Goal: Task Accomplishment & Management: Use online tool/utility

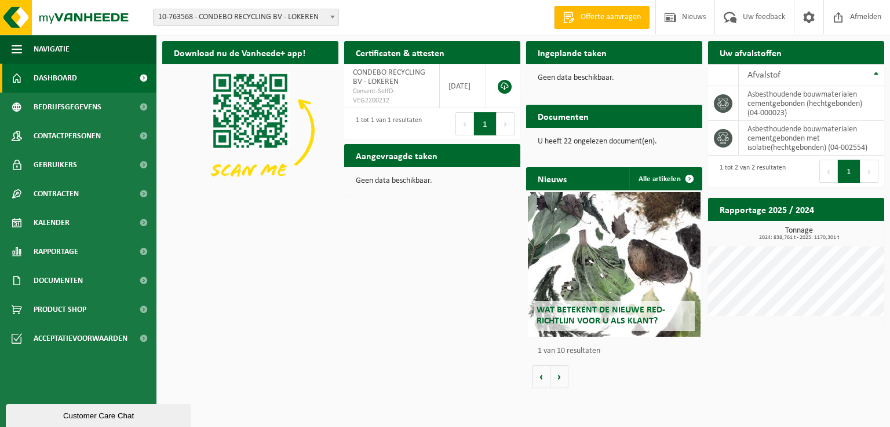
click at [547, 52] on h2 "Ingeplande taken" at bounding box center [572, 52] width 92 height 23
click at [79, 216] on link "Kalender" at bounding box center [78, 222] width 156 height 29
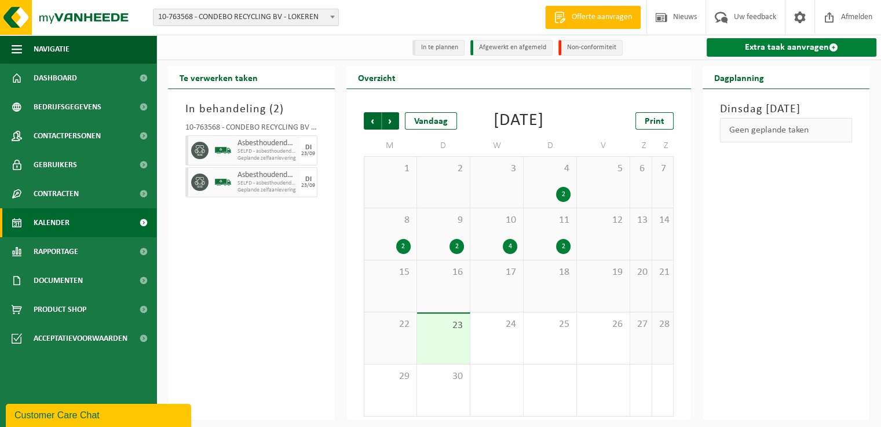
click at [775, 52] on link "Extra taak aanvragen" at bounding box center [792, 47] width 170 height 19
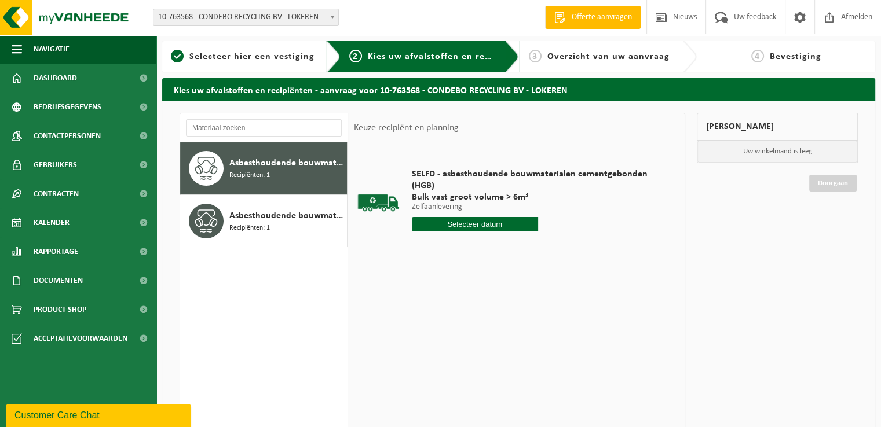
click at [502, 222] on input "text" at bounding box center [475, 224] width 126 height 14
click at [466, 226] on input "text" at bounding box center [475, 224] width 126 height 14
click at [466, 343] on div "24" at bounding box center [463, 345] width 20 height 19
type input "Van 2025-09-24"
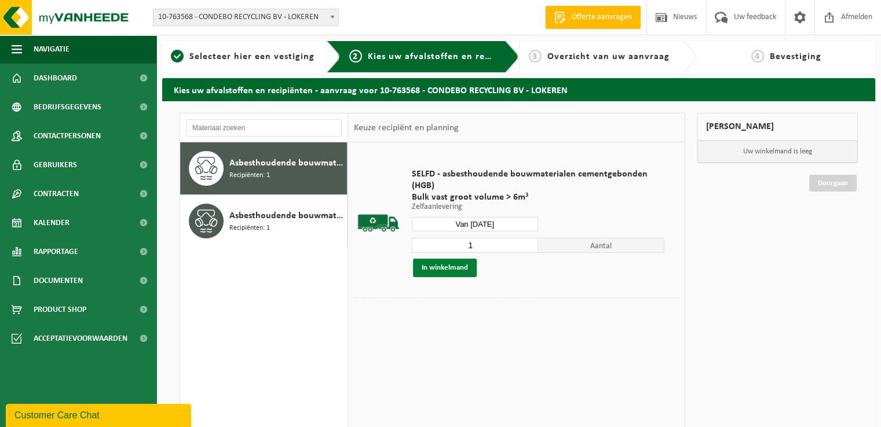
click at [452, 264] on button "In winkelmand" at bounding box center [445, 268] width 64 height 19
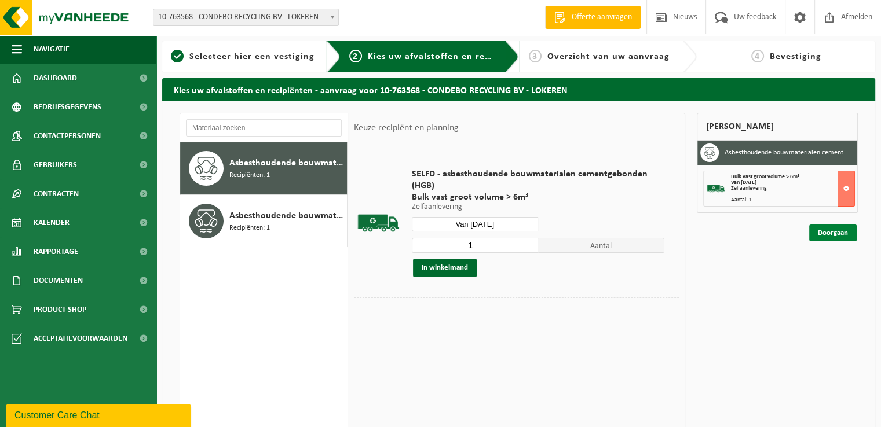
click at [828, 237] on link "Doorgaan" at bounding box center [832, 233] width 47 height 17
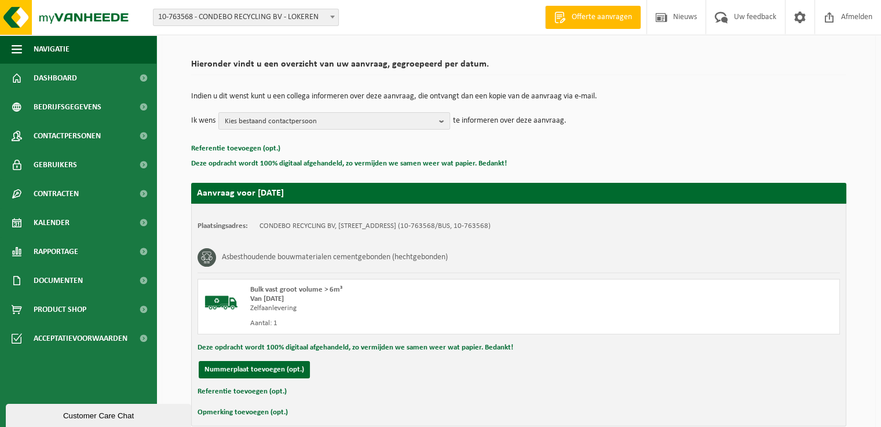
scroll to position [127, 0]
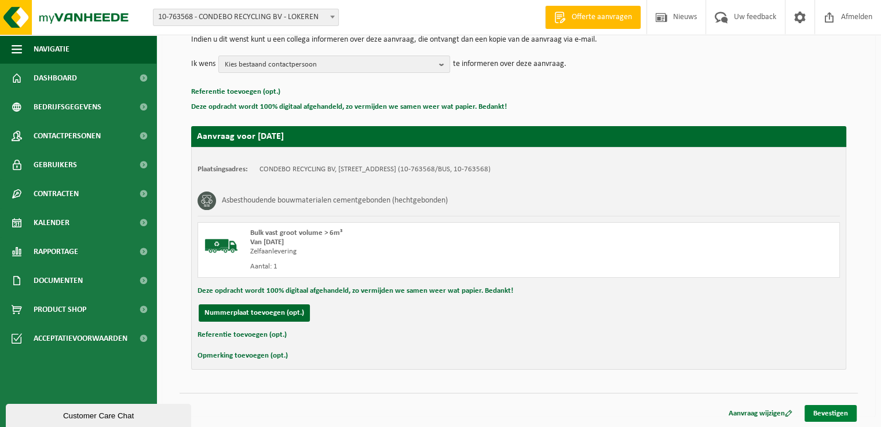
click at [843, 413] on link "Bevestigen" at bounding box center [830, 413] width 52 height 17
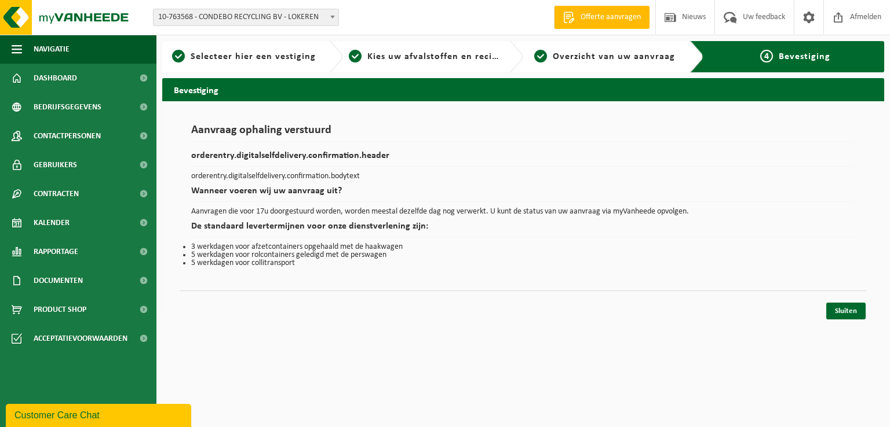
click at [854, 309] on link "Sluiten" at bounding box center [845, 311] width 39 height 17
